Goal: Task Accomplishment & Management: Use online tool/utility

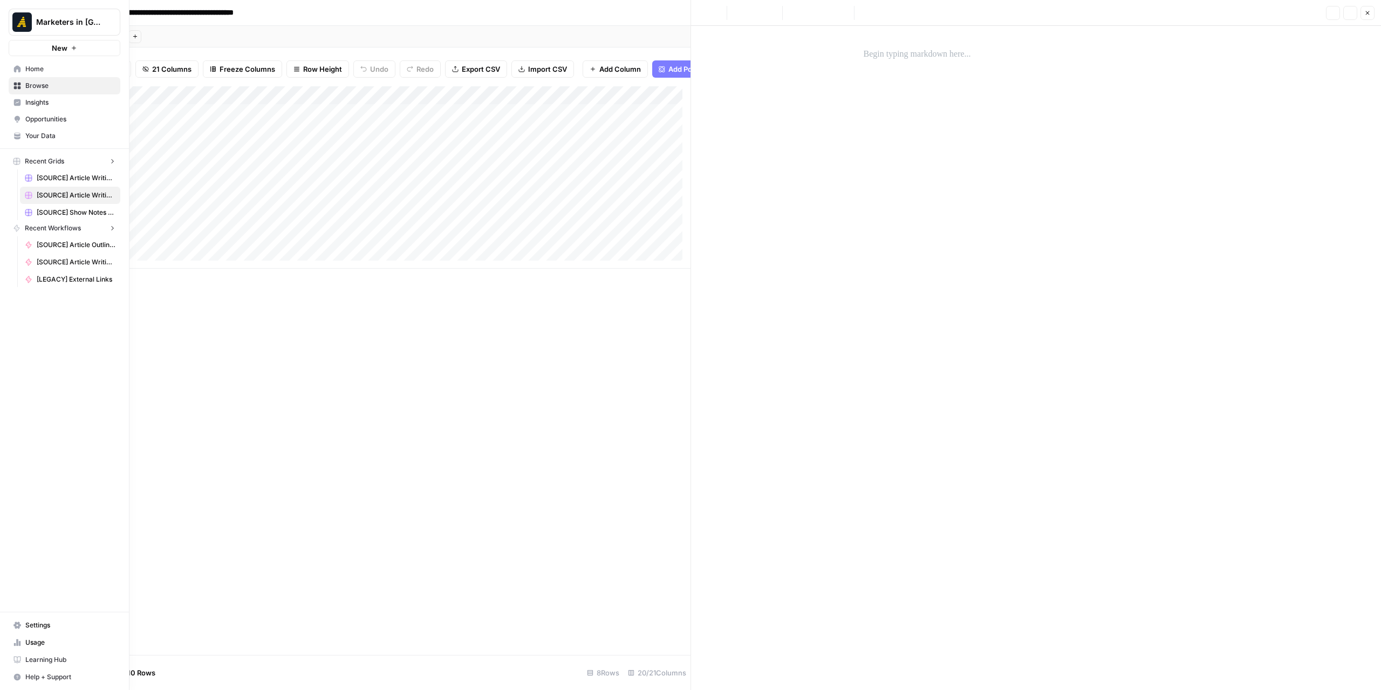
click at [16, 65] on icon at bounding box center [17, 69] width 8 height 8
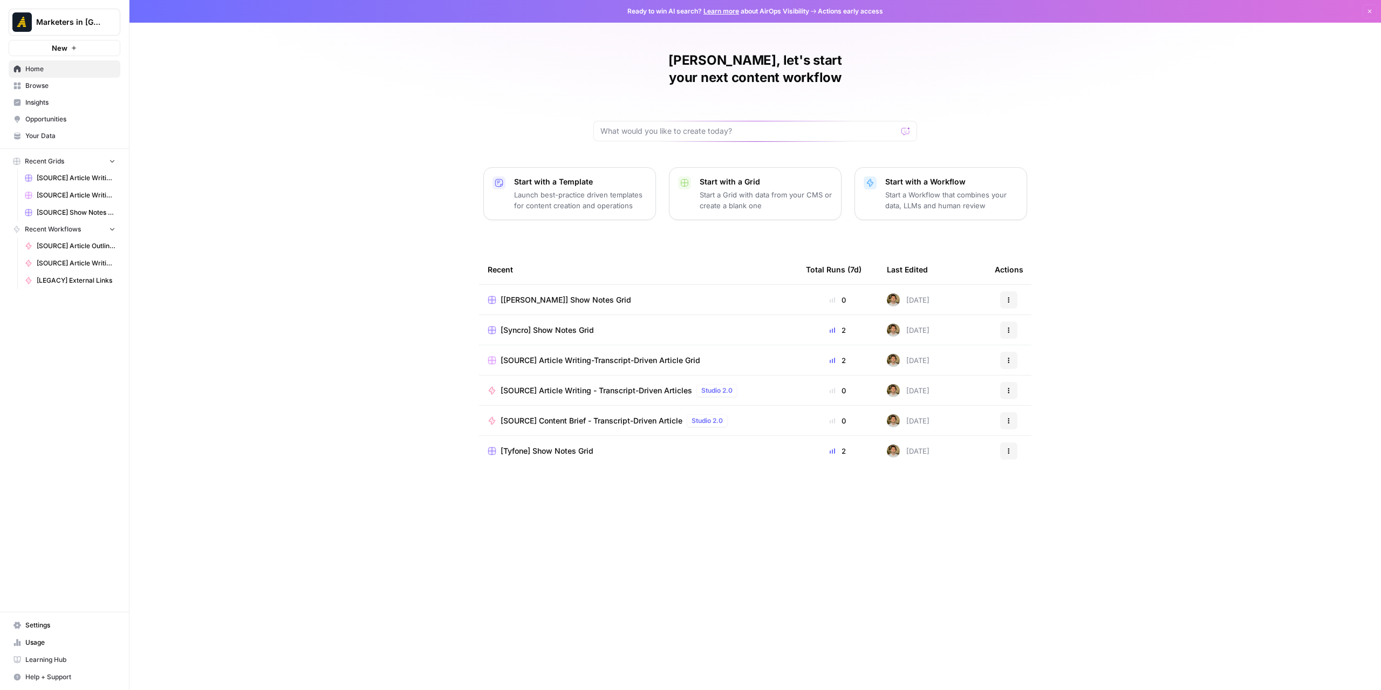
click at [55, 79] on link "Browse" at bounding box center [65, 85] width 112 height 17
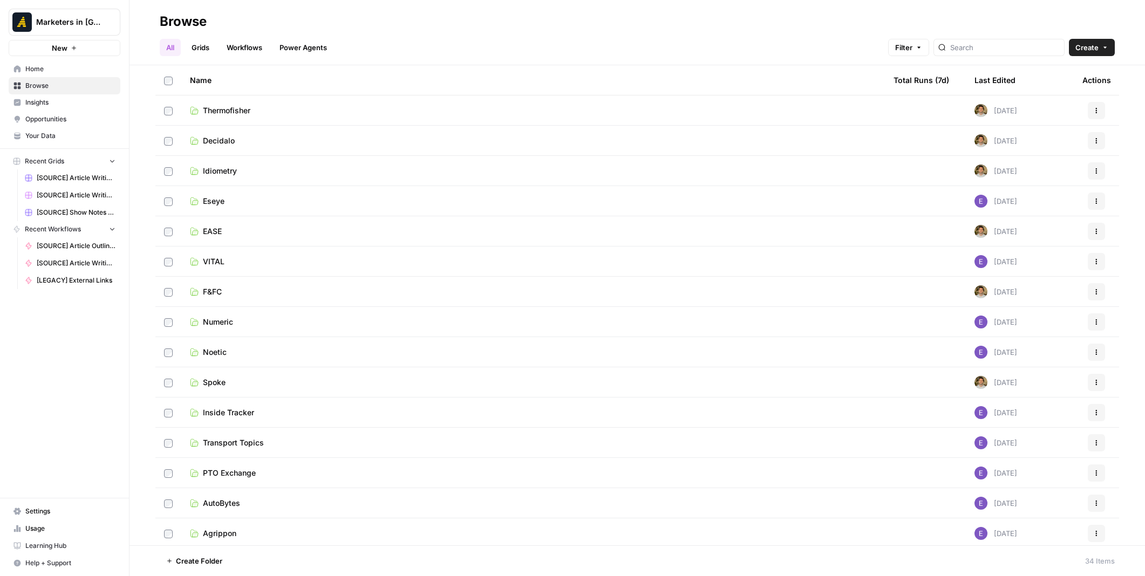
click at [269, 231] on link "EASE" at bounding box center [533, 231] width 686 height 11
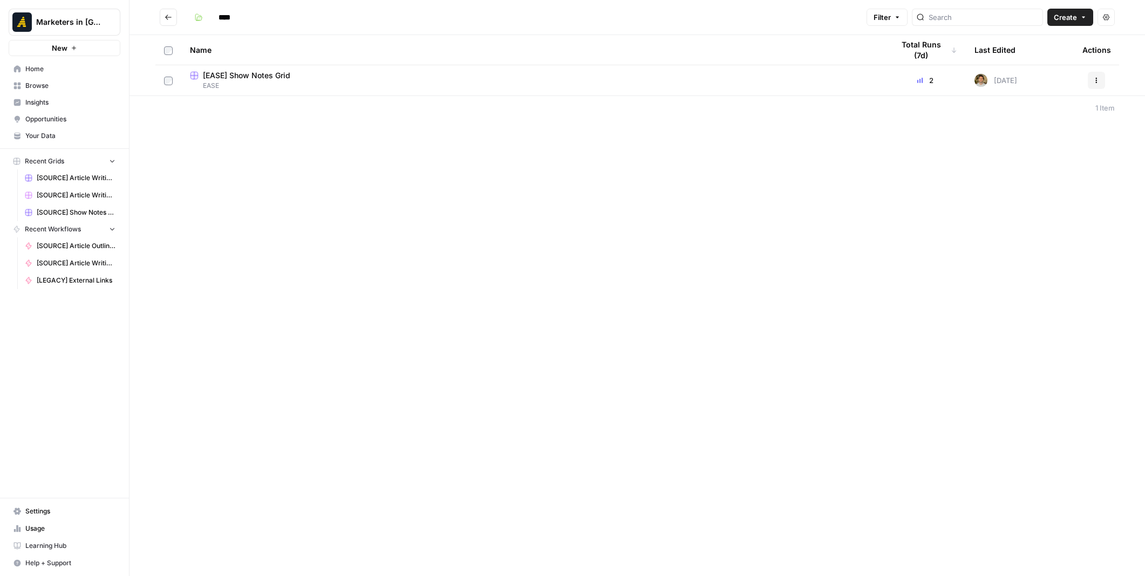
click at [270, 77] on span "[EASE] Show Notes Grid" at bounding box center [246, 75] width 87 height 11
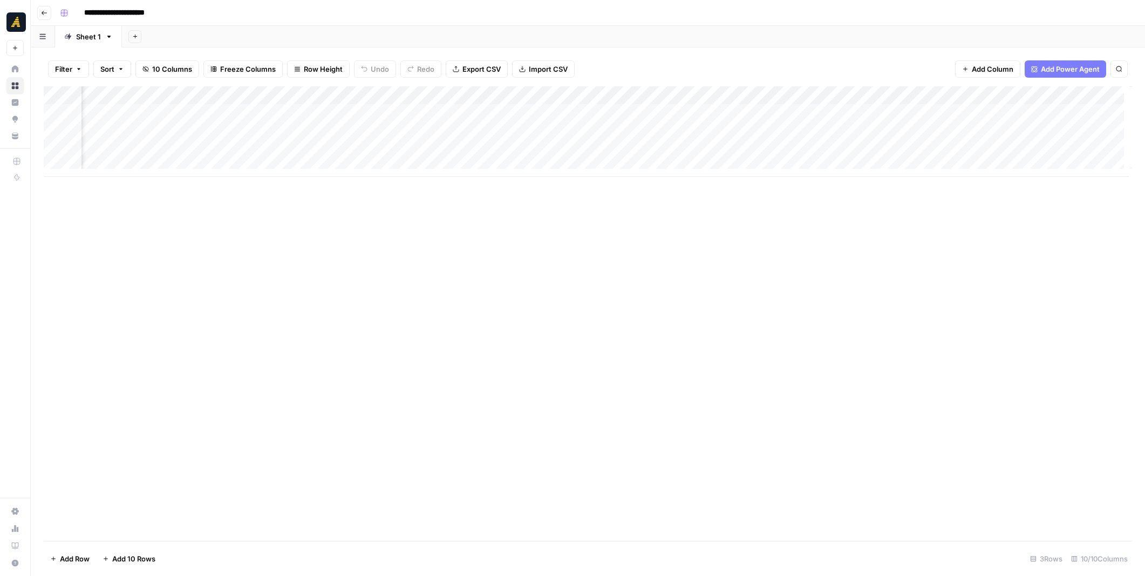
scroll to position [0, 177]
click at [1101, 96] on span "Add Column" at bounding box center [1107, 96] width 38 height 10
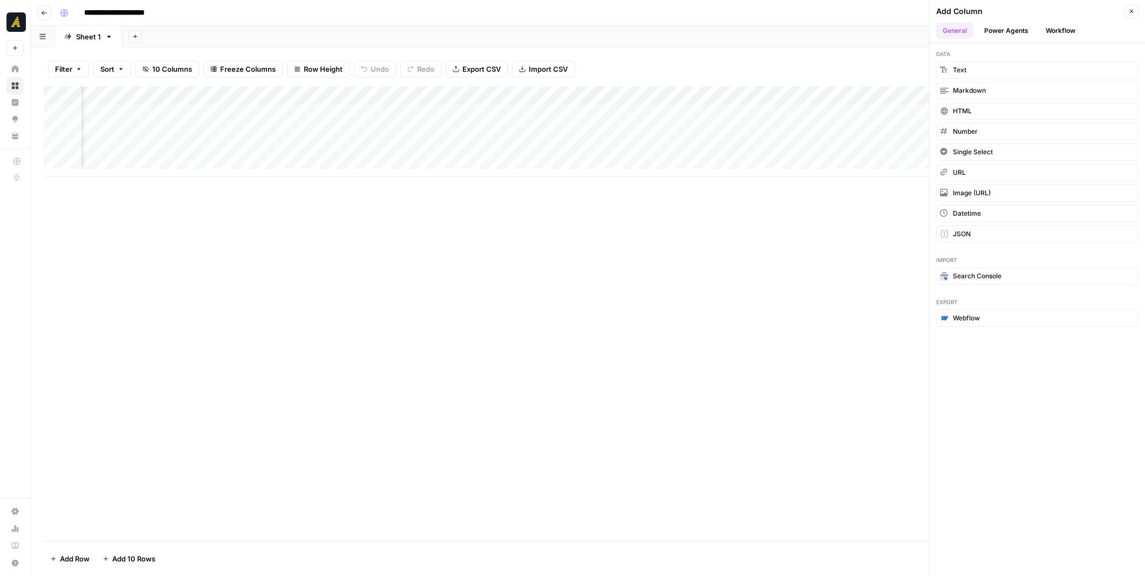
click at [1068, 30] on button "Workflow" at bounding box center [1060, 31] width 43 height 16
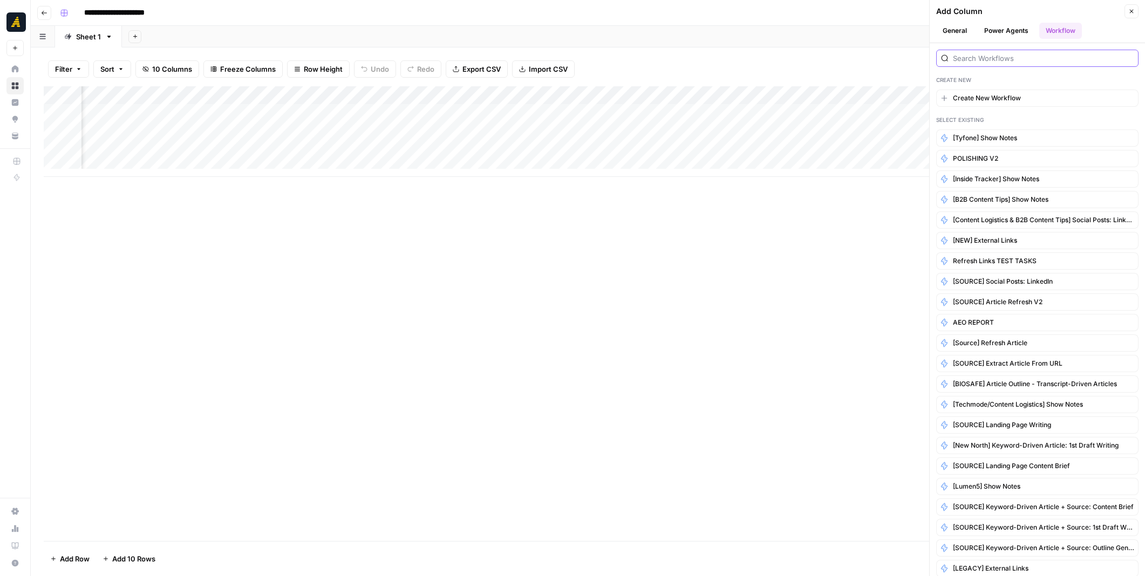
click at [994, 60] on input "search" at bounding box center [1043, 58] width 181 height 11
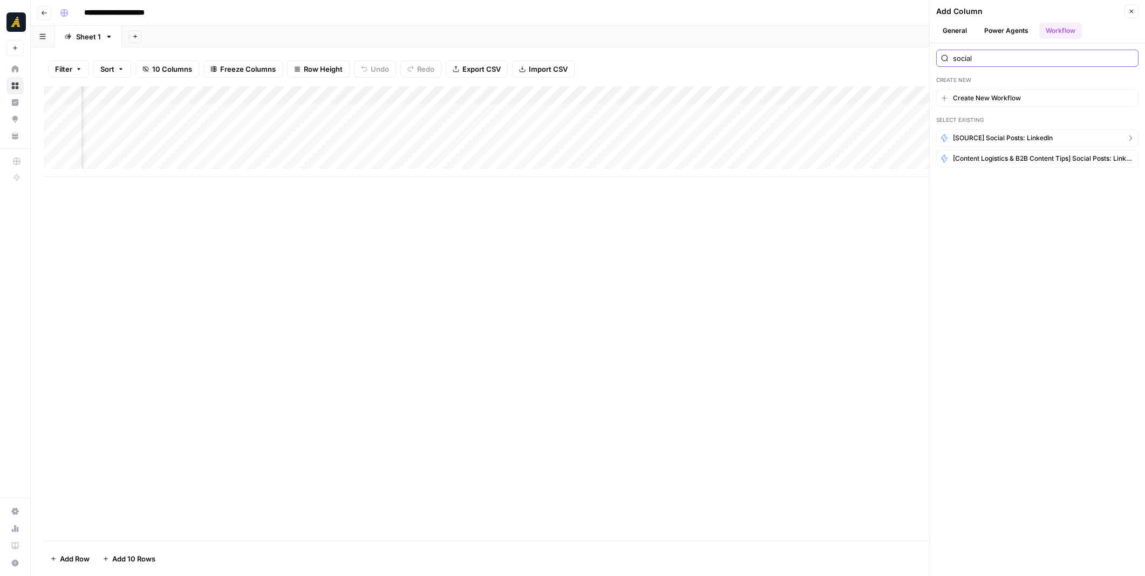
type input "social"
click at [1038, 134] on span "[SOURCE] Social Posts: LinkedIn" at bounding box center [1003, 138] width 100 height 10
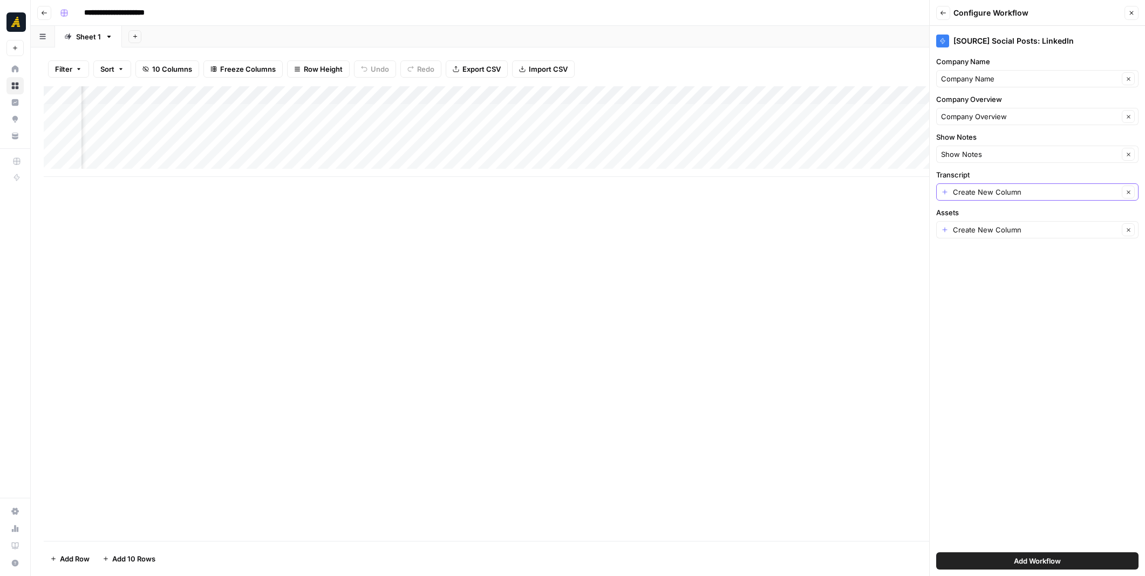
click at [1127, 193] on icon "button" at bounding box center [1129, 192] width 6 height 6
click at [1128, 192] on div at bounding box center [1037, 191] width 202 height 17
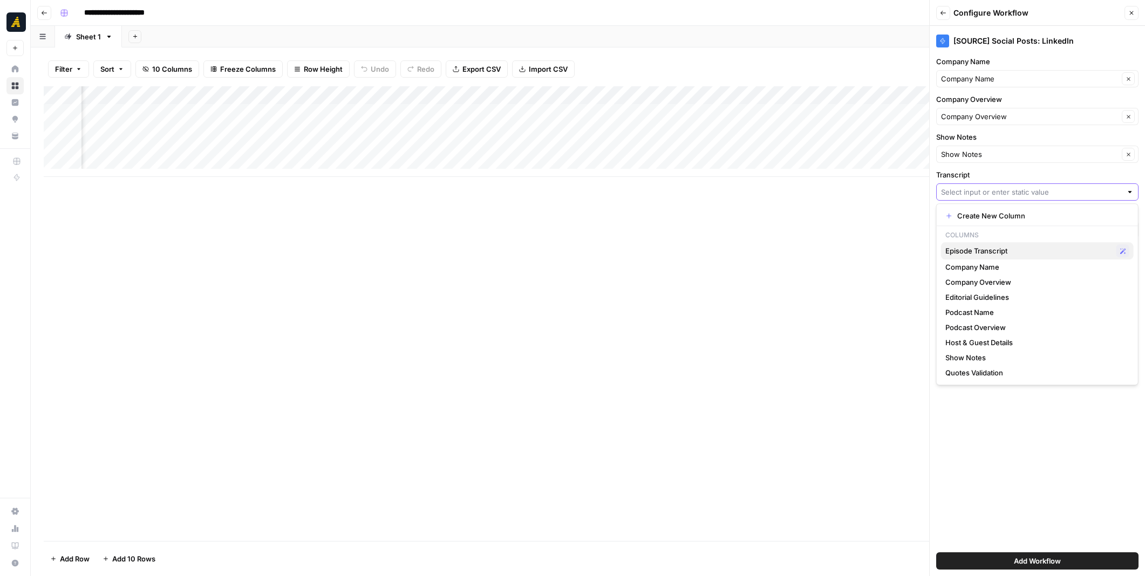
click at [1014, 250] on span "Episode Transcript" at bounding box center [1028, 251] width 167 height 11
type input "Episode Transcript"
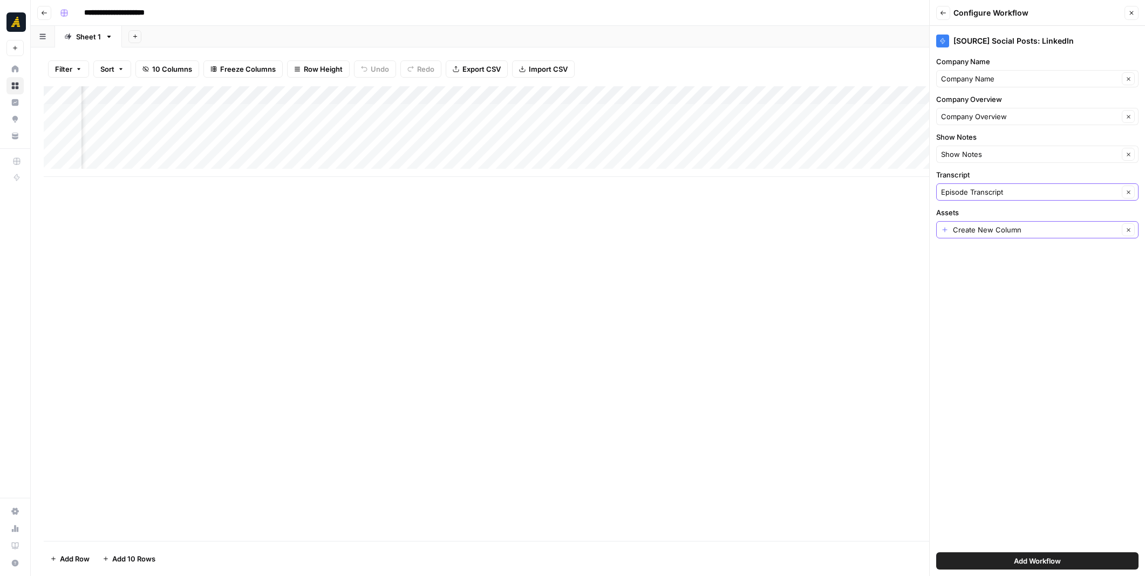
click at [1130, 230] on icon "button" at bounding box center [1129, 230] width 6 height 6
click at [1132, 229] on div at bounding box center [1130, 229] width 8 height 11
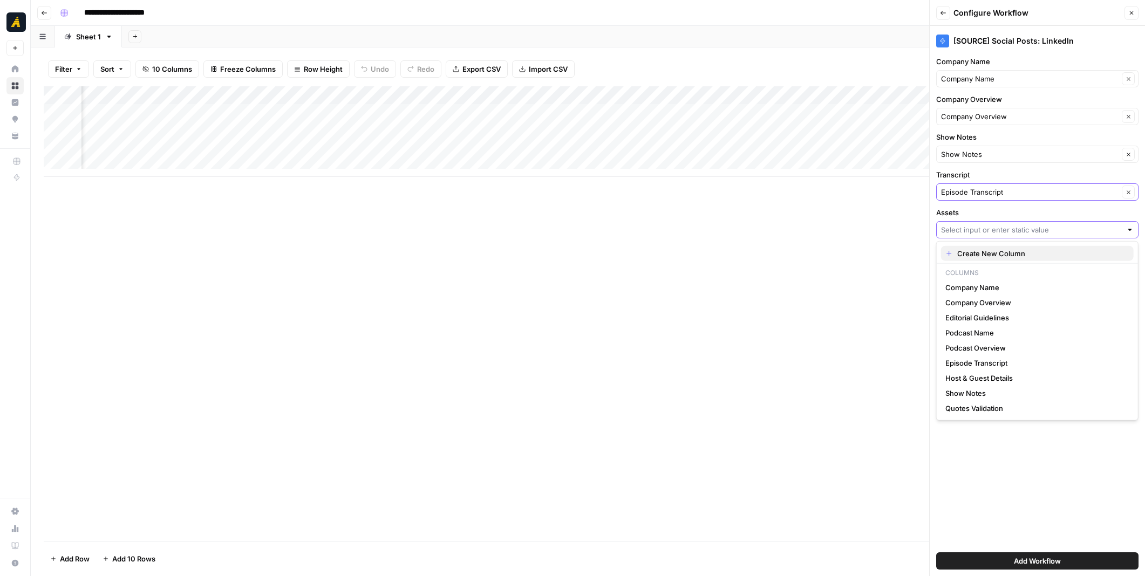
click at [1065, 248] on span "Create New Column" at bounding box center [1041, 253] width 168 height 11
type input "Create New Column"
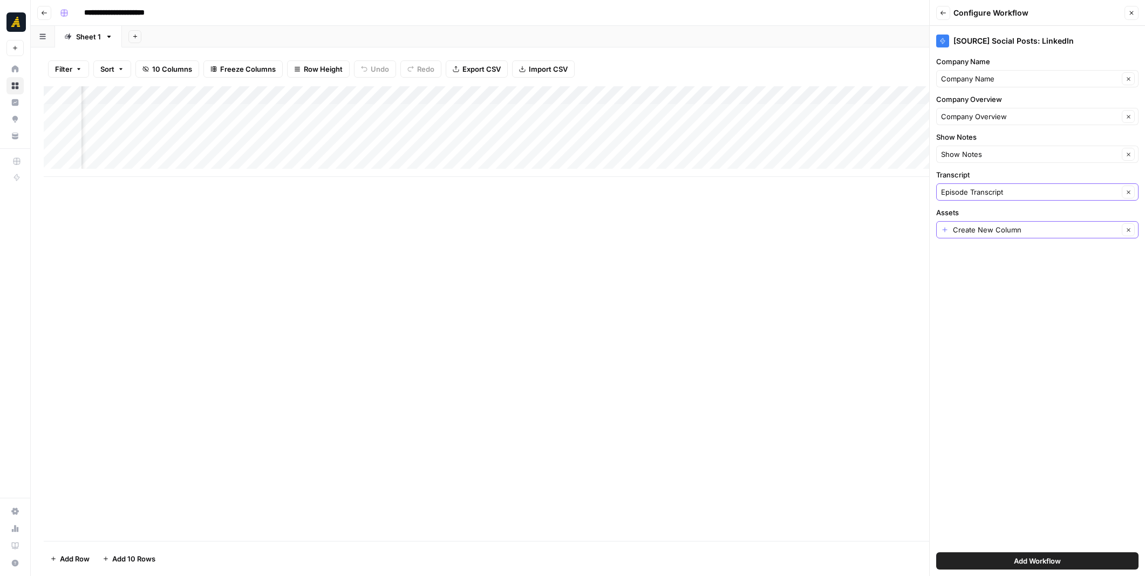
click at [1041, 560] on span "Add Workflow" at bounding box center [1037, 561] width 47 height 11
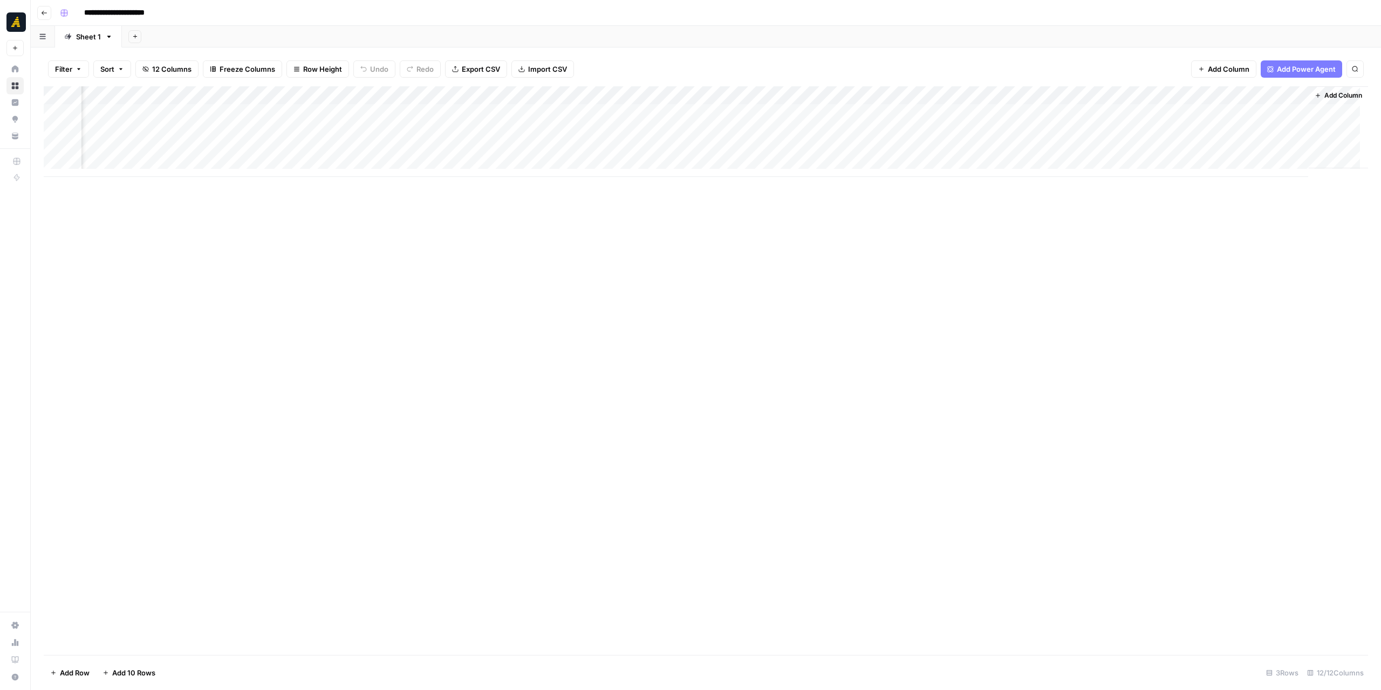
scroll to position [0, 256]
click at [1049, 91] on div "Add Column" at bounding box center [706, 131] width 1325 height 91
click at [1064, 149] on span "Text" at bounding box center [1048, 146] width 84 height 11
click at [1135, 162] on span "Markdown" at bounding box center [1144, 164] width 51 height 11
click at [1055, 152] on div "Add Column" at bounding box center [706, 131] width 1325 height 91
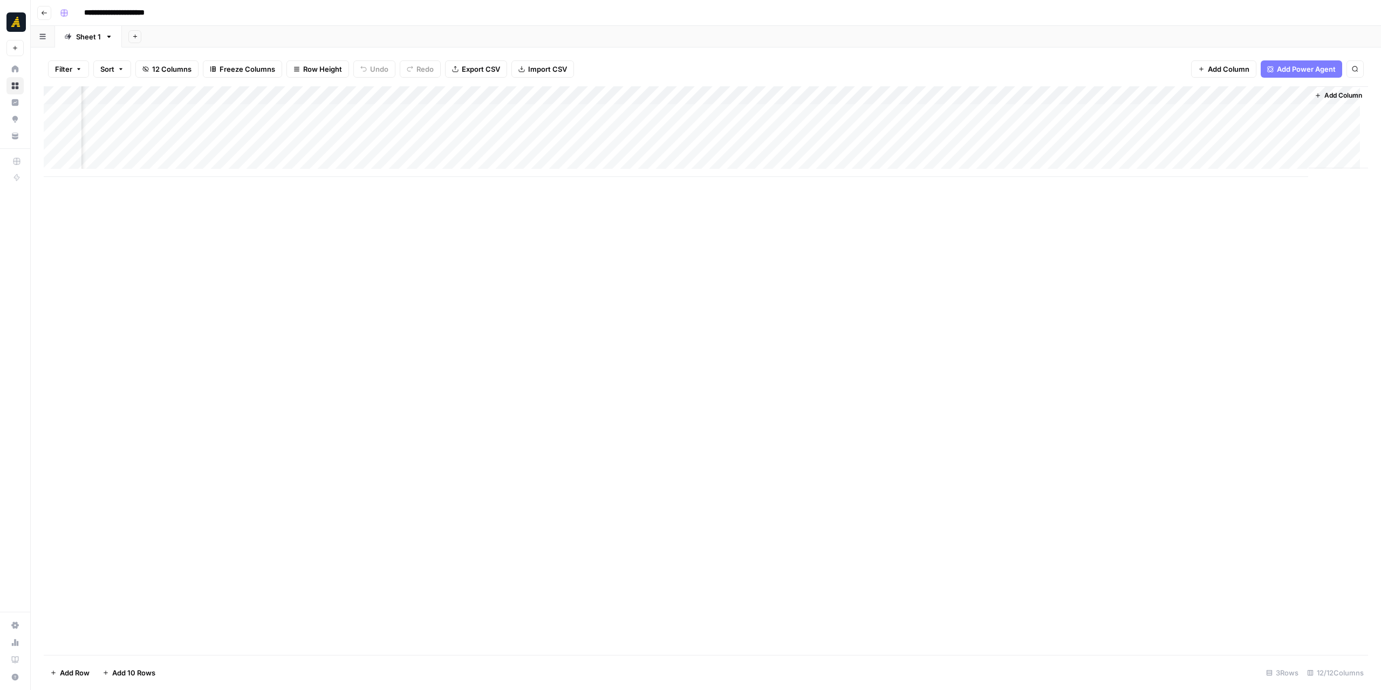
click at [1055, 152] on div "Add Column" at bounding box center [706, 131] width 1325 height 91
click at [939, 57] on p at bounding box center [1095, 54] width 345 height 14
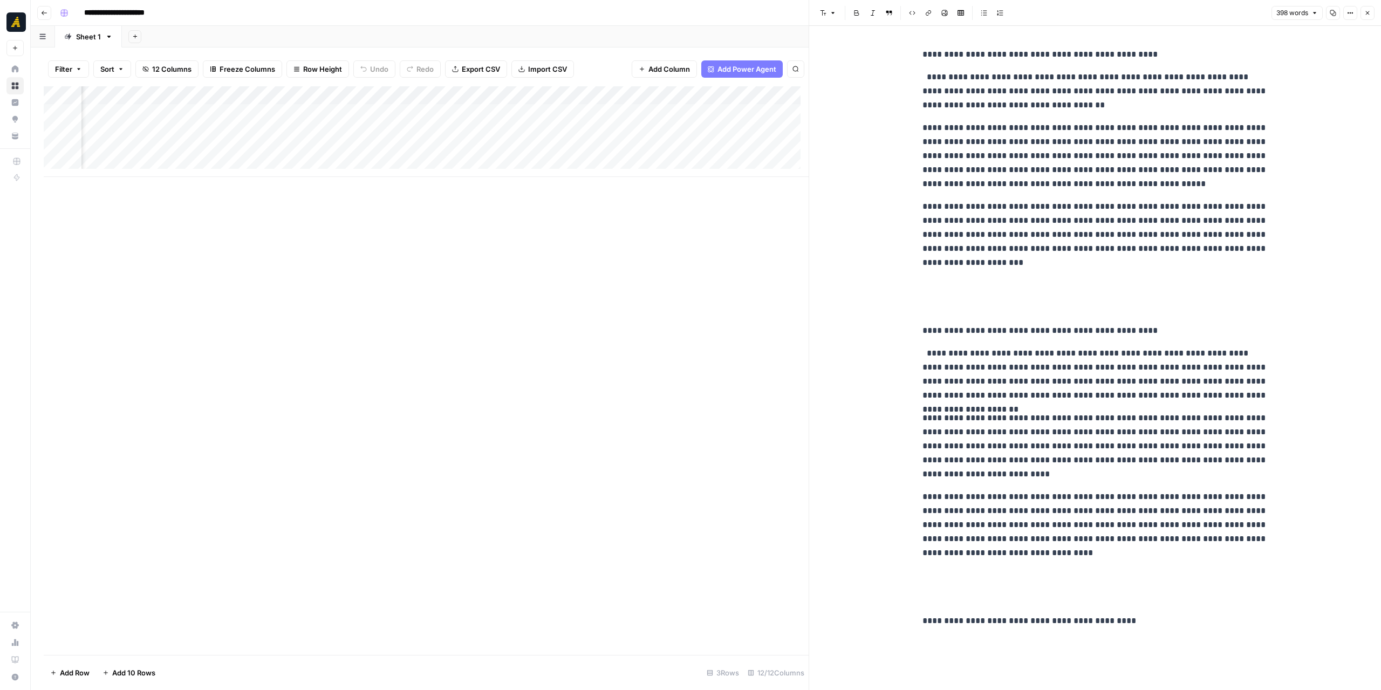
drag, startPoint x: 1168, startPoint y: 633, endPoint x: 1160, endPoint y: 629, distance: 8.7
click at [1164, 631] on div "**********" at bounding box center [1095, 358] width 358 height 664
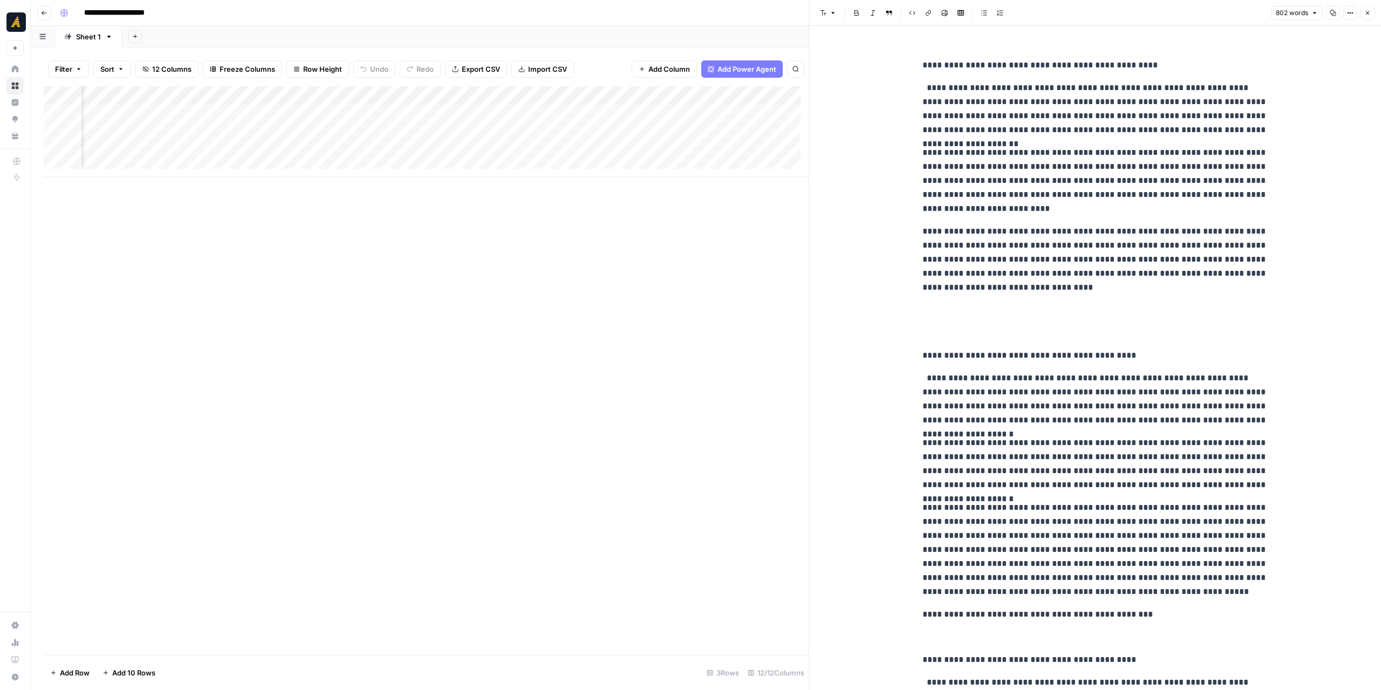
scroll to position [0, 815]
click at [655, 148] on div "Add Column" at bounding box center [426, 131] width 765 height 91
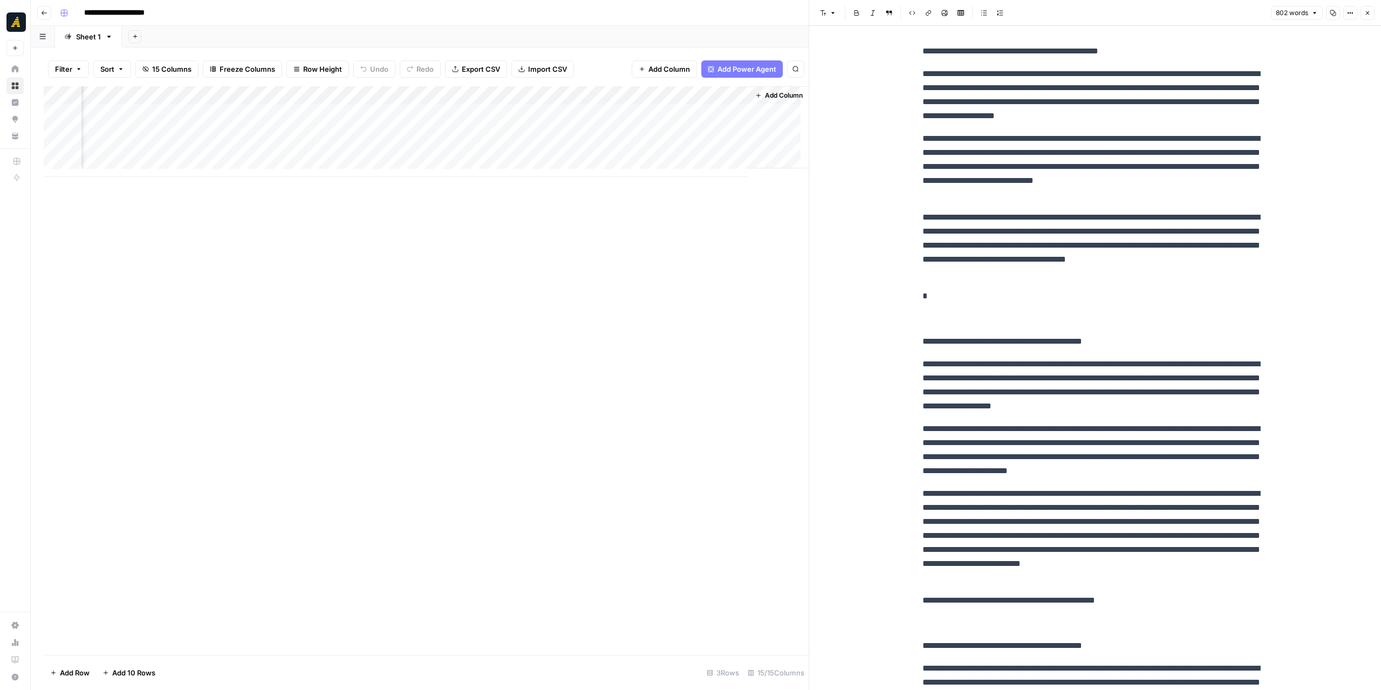
click at [639, 93] on div "Add Column" at bounding box center [426, 131] width 765 height 91
click at [615, 185] on span "Hide Column" at bounding box center [619, 186] width 94 height 11
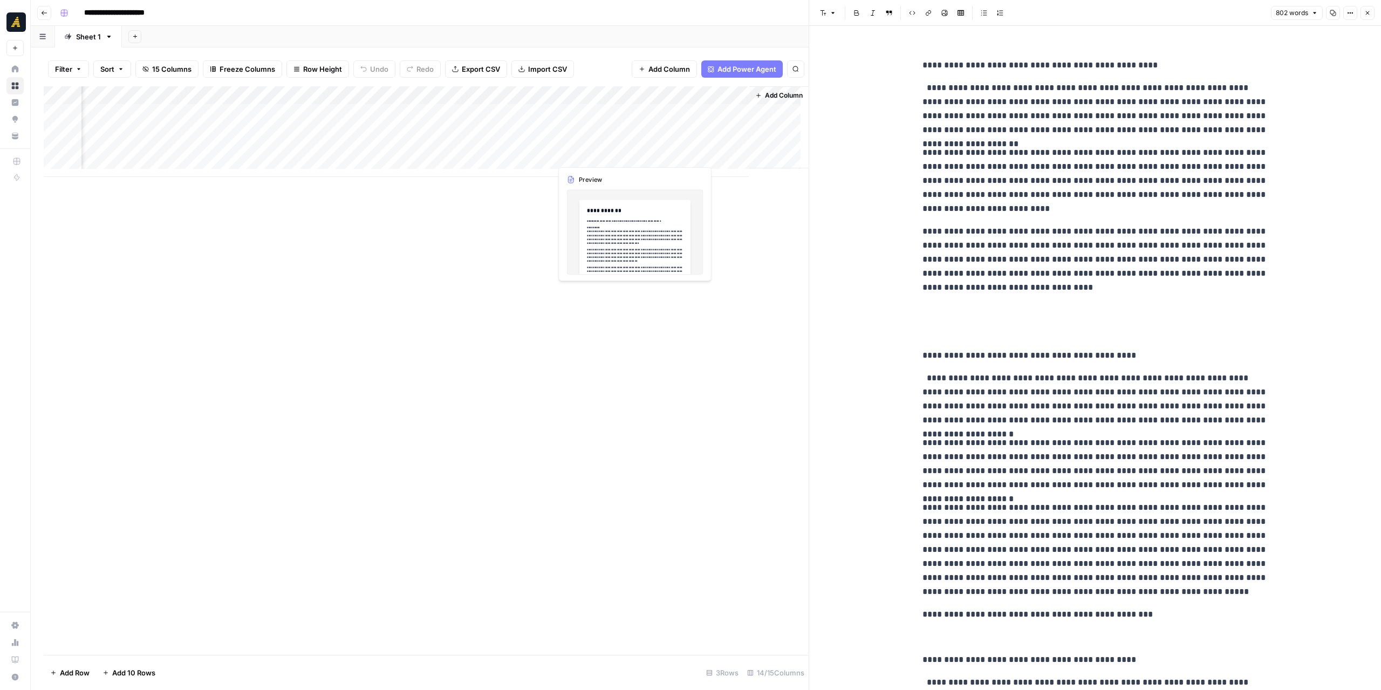
click at [595, 146] on div "Add Column" at bounding box center [426, 131] width 765 height 91
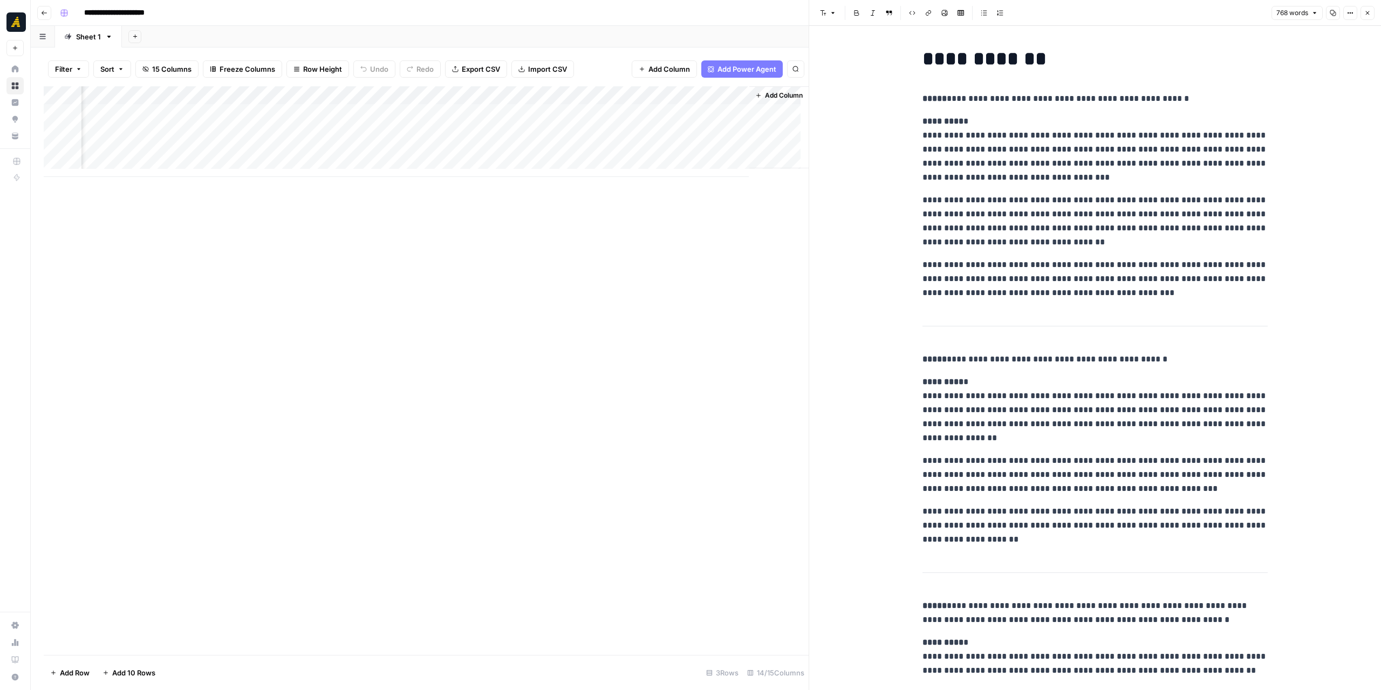
click at [1330, 15] on button "Copy" at bounding box center [1333, 13] width 14 height 14
click at [504, 271] on div "Add Column" at bounding box center [426, 370] width 765 height 569
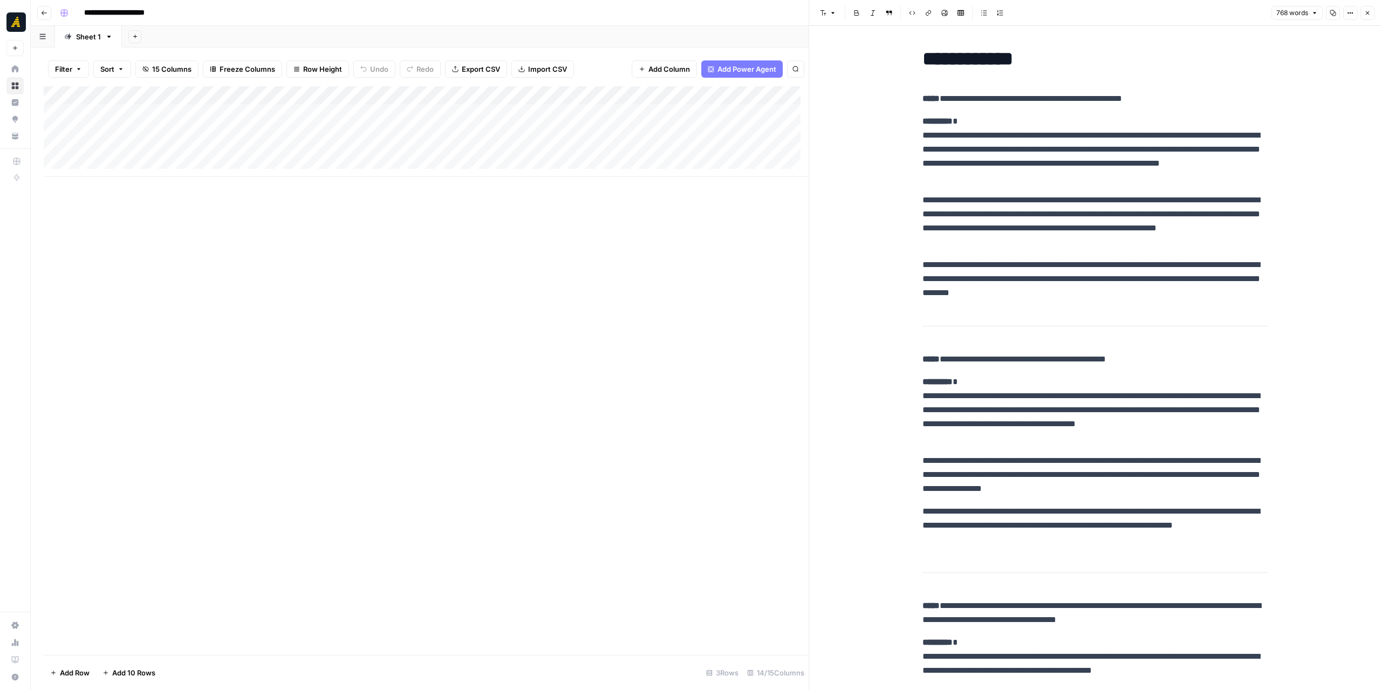
click at [234, 151] on div "Add Column" at bounding box center [426, 131] width 765 height 91
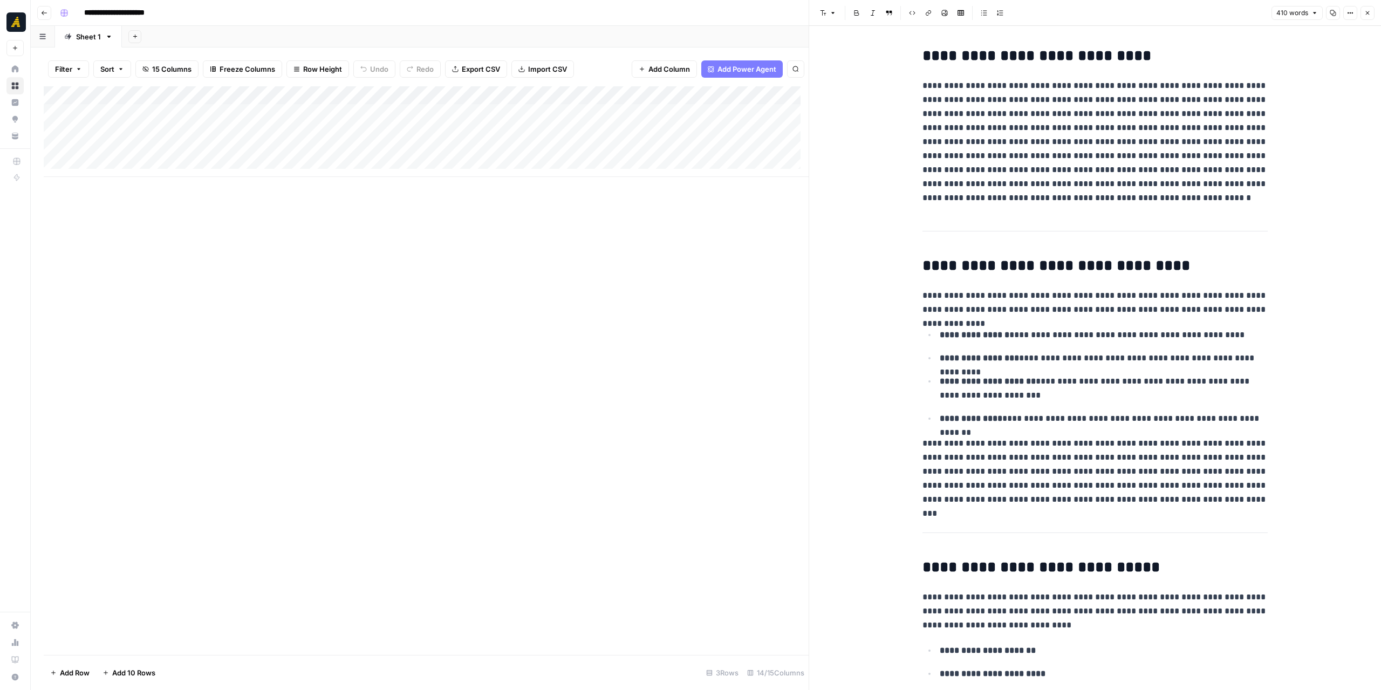
click at [1332, 12] on icon "button" at bounding box center [1334, 13] width 6 height 6
click at [616, 148] on div "Add Column" at bounding box center [426, 131] width 765 height 91
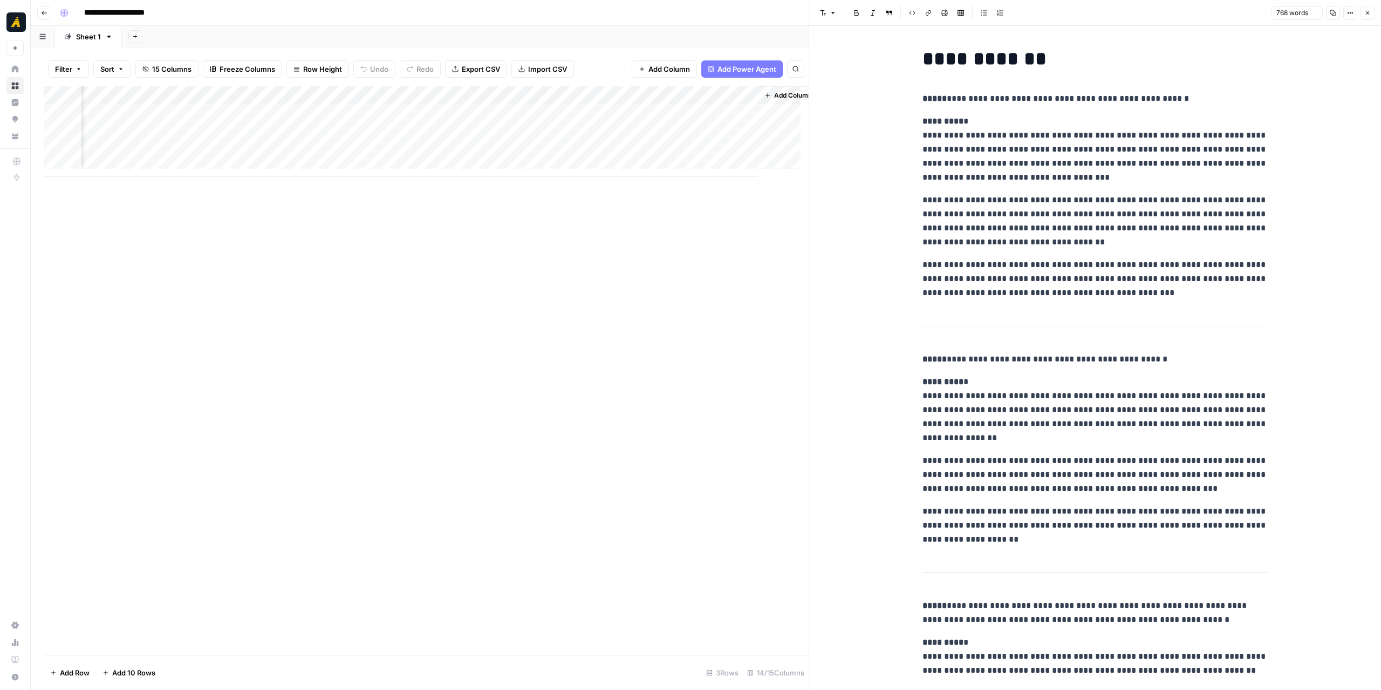
click at [697, 147] on div "Add Column" at bounding box center [426, 131] width 765 height 91
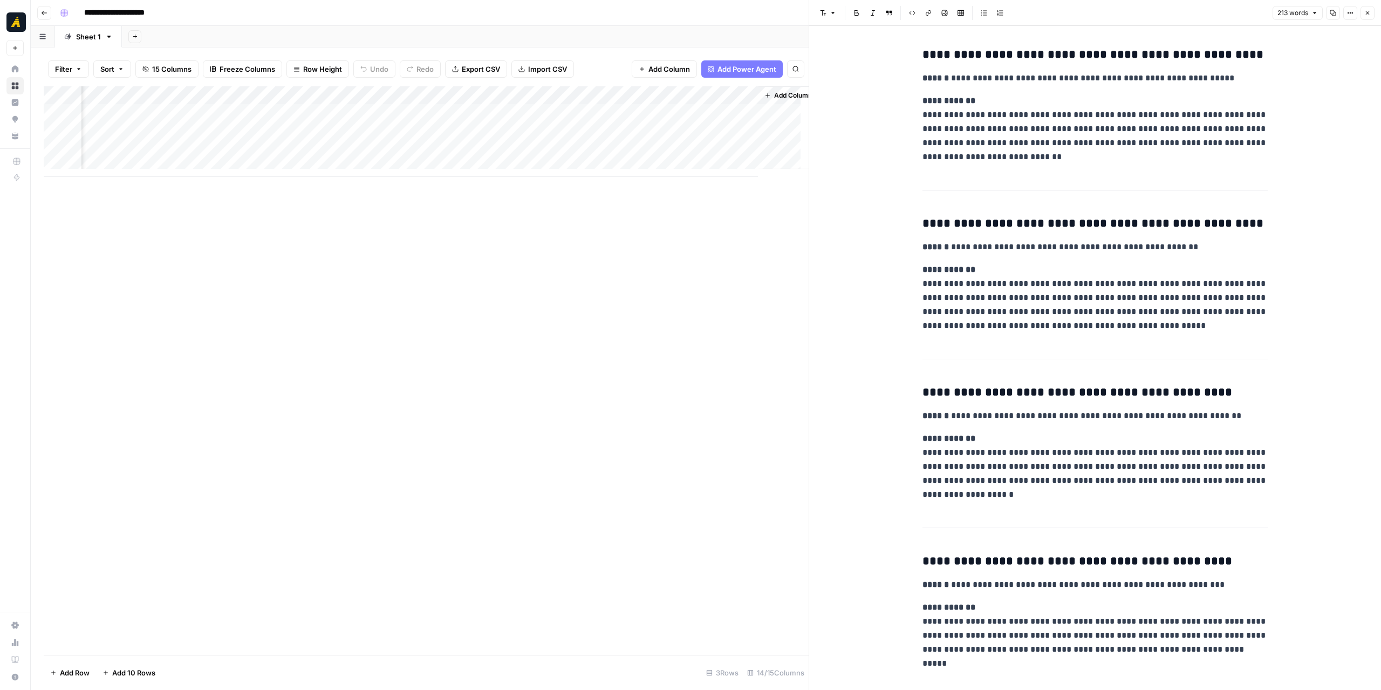
click at [1328, 10] on button "Copy" at bounding box center [1333, 13] width 14 height 14
